Goal: Navigation & Orientation: Find specific page/section

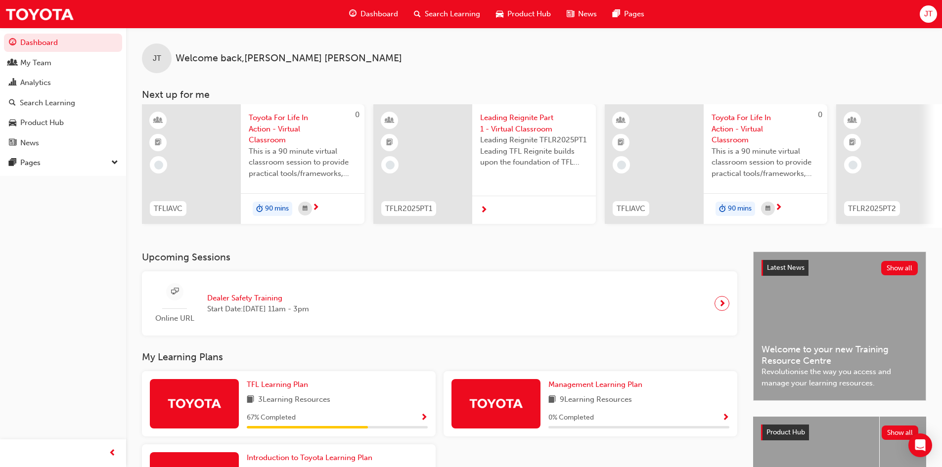
scroll to position [123, 0]
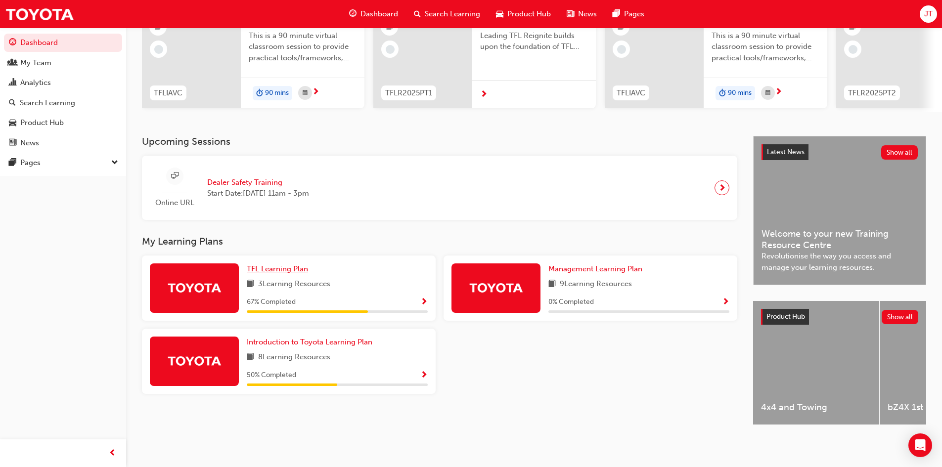
click at [268, 268] on span "TFL Learning Plan" at bounding box center [277, 269] width 61 height 9
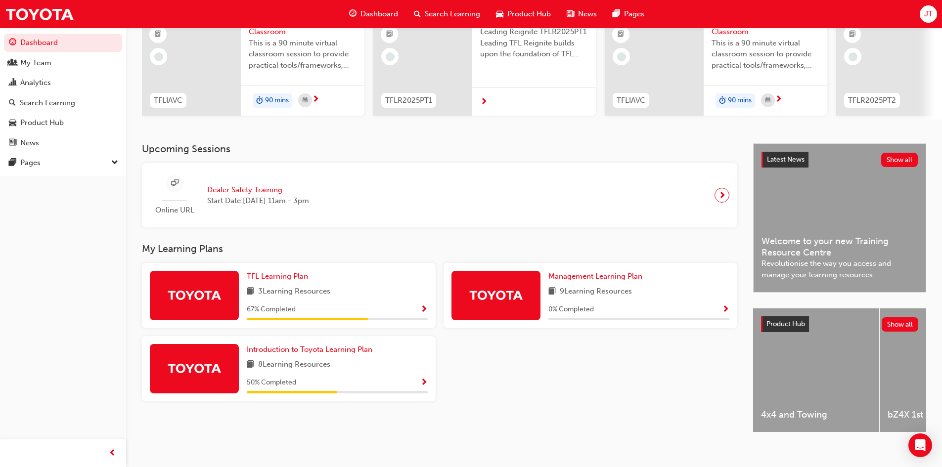
scroll to position [124, 0]
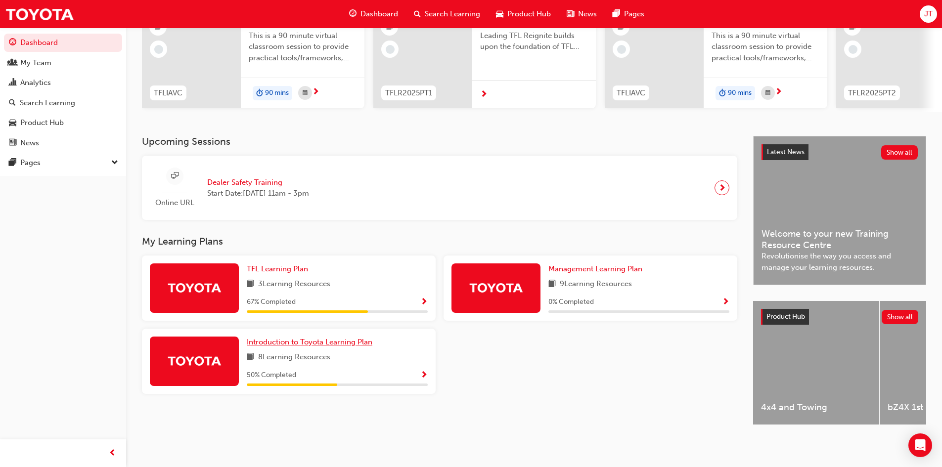
click at [293, 342] on span "Introduction to Toyota Learning Plan" at bounding box center [310, 342] width 126 height 9
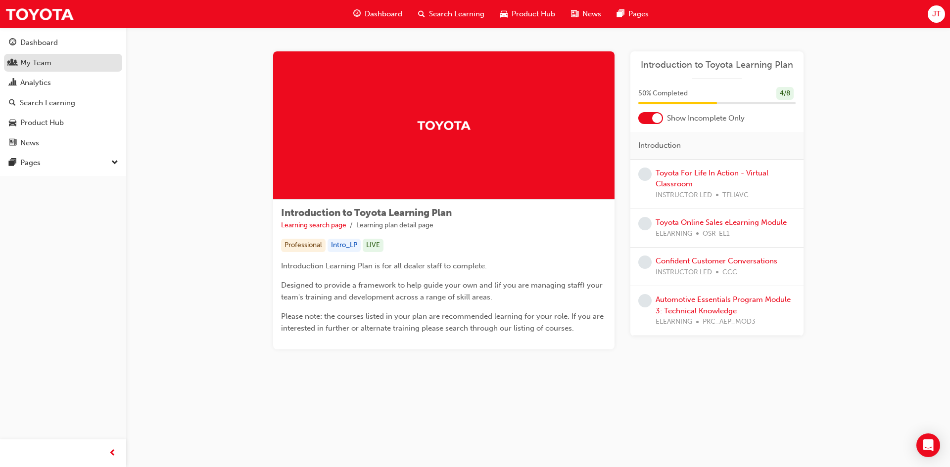
click at [43, 64] on div "My Team" at bounding box center [35, 62] width 31 height 11
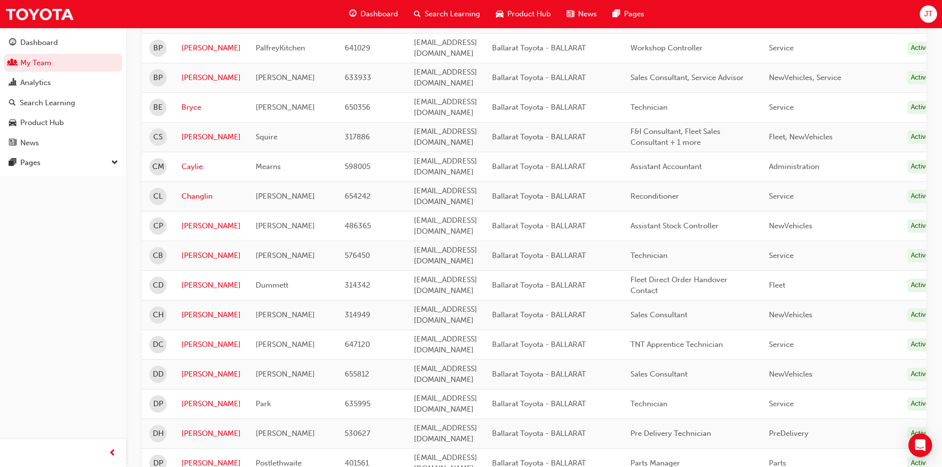
scroll to position [445, 0]
